Goal: Navigation & Orientation: Find specific page/section

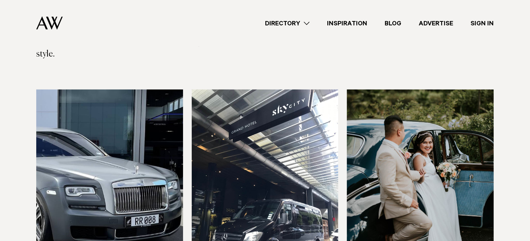
scroll to position [181, 0]
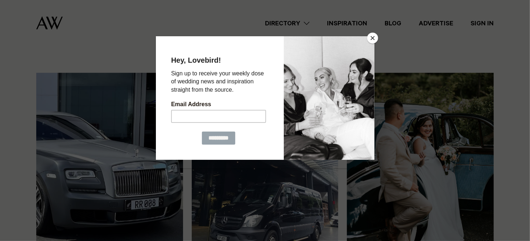
click at [373, 38] on button "Close" at bounding box center [372, 38] width 11 height 11
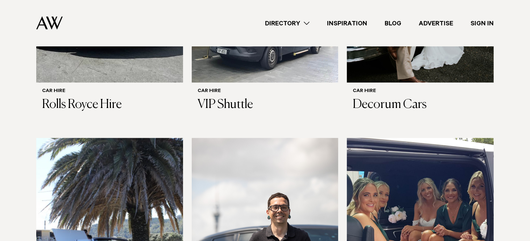
scroll to position [377, 0]
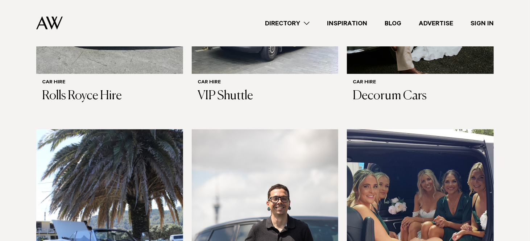
click at [428, 167] on img at bounding box center [420, 227] width 147 height 197
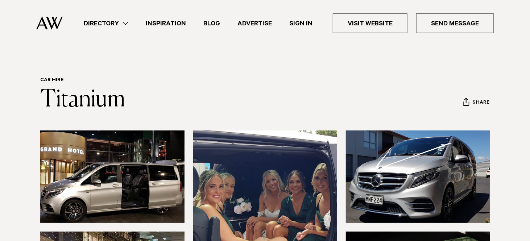
click at [171, 21] on link "Inspiration" at bounding box center [166, 23] width 58 height 10
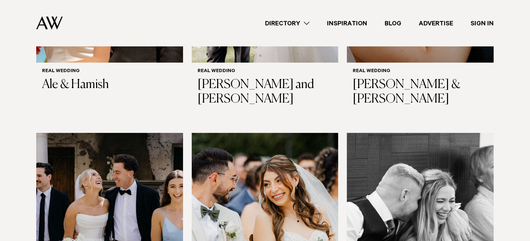
scroll to position [362, 0]
